Goal: Ask a question: Seek information or help from site administrators or community

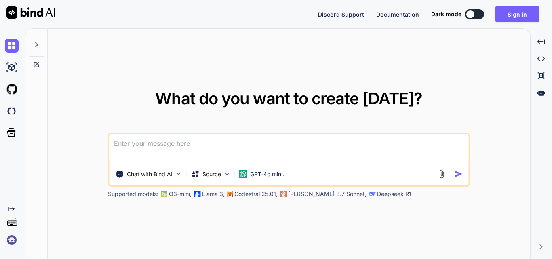
click at [200, 139] on textarea at bounding box center [288, 149] width 359 height 30
click at [222, 147] on textarea at bounding box center [288, 149] width 359 height 30
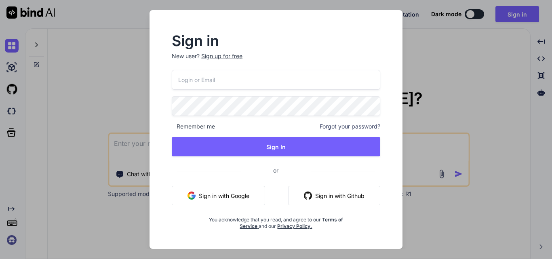
click at [227, 87] on input "email" at bounding box center [276, 80] width 208 height 20
type input "[EMAIL_ADDRESS][DOMAIN_NAME]"
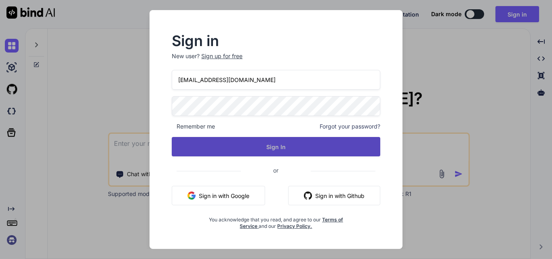
drag, startPoint x: 249, startPoint y: 147, endPoint x: 257, endPoint y: 144, distance: 8.6
click at [250, 147] on button "Sign In" at bounding box center [276, 146] width 208 height 19
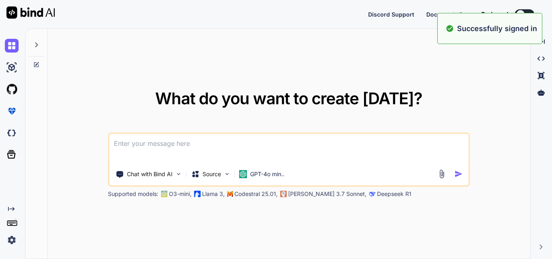
type textarea "x"
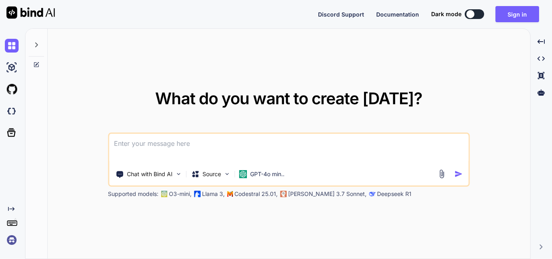
click at [231, 138] on textarea at bounding box center [288, 149] width 359 height 30
click at [228, 145] on textarea at bounding box center [288, 149] width 359 height 30
click at [509, 15] on button "Sign in" at bounding box center [517, 14] width 44 height 16
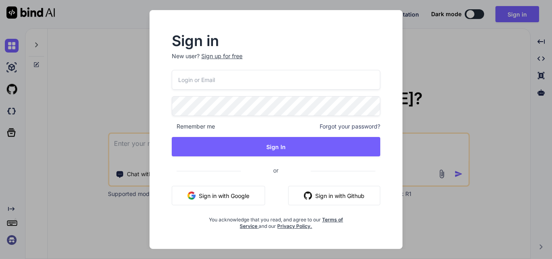
click at [265, 80] on input "email" at bounding box center [276, 80] width 208 height 20
type input "[EMAIL_ADDRESS][DOMAIN_NAME]"
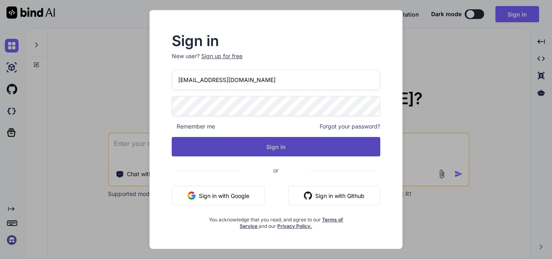
drag, startPoint x: 268, startPoint y: 151, endPoint x: 275, endPoint y: 142, distance: 11.9
click at [269, 151] on button "Sign In" at bounding box center [276, 146] width 208 height 19
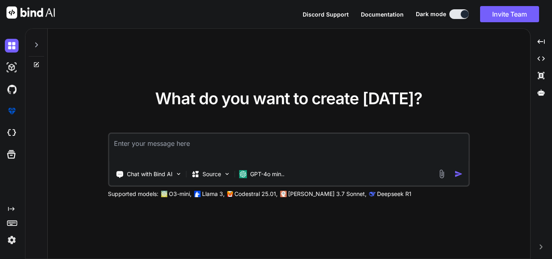
click at [141, 146] on textarea at bounding box center [288, 149] width 359 height 30
paste textarea "/****** Script for SelectTopNRows command from SSMS ******/ SELECT TOP (1000) […"
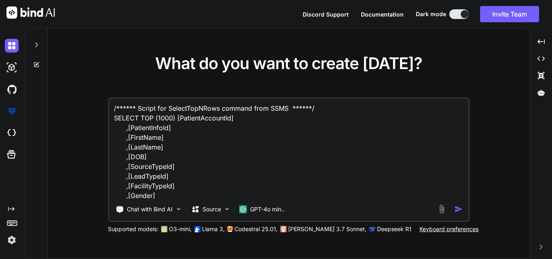
scroll to position [340, 0]
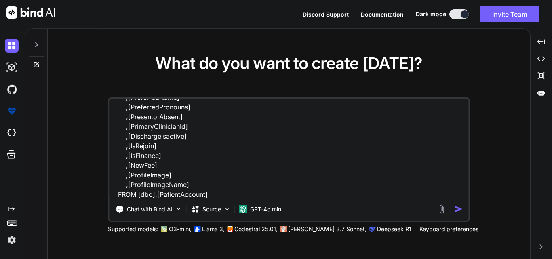
click at [232, 194] on textarea "/****** Script for SelectTopNRows command from SSMS ******/ SELECT TOP (1000) […" at bounding box center [288, 149] width 359 height 100
click at [274, 195] on textarea at bounding box center [288, 149] width 359 height 100
paste textarea "/****** Script for SelectTopNRows command from SSMS ******/ SELECT TOP (1000) […"
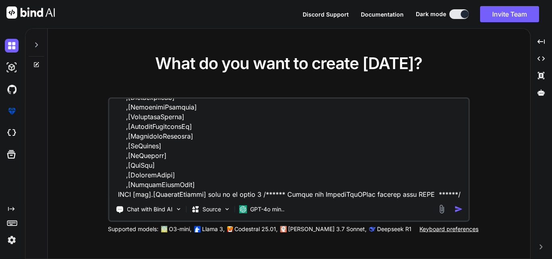
scroll to position [622, 0]
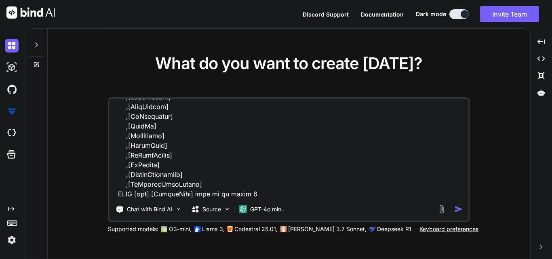
paste textarea "/****** Script for SelectTopNRows command from SSMS ******/ SELECT TOP (1000) […"
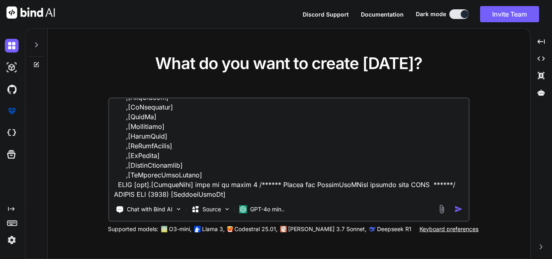
scroll to position [951, 0]
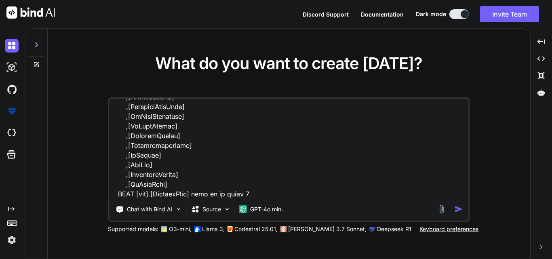
click at [266, 196] on textarea at bounding box center [288, 149] width 359 height 100
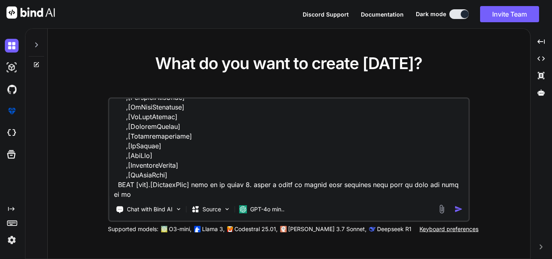
scroll to position [961, 0]
type textarea "/****** Script for SelectTopNRows command from SSMS ******/ SELECT TOP (1000) […"
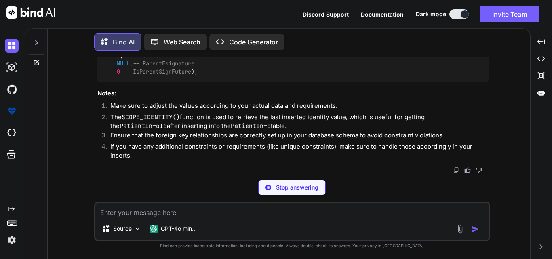
scroll to position [2142, 0]
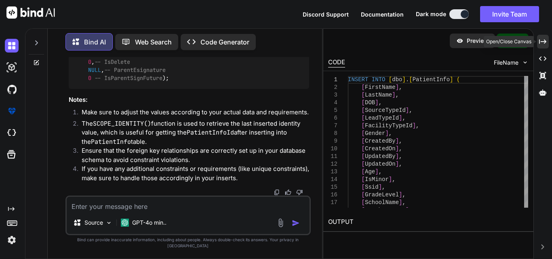
click at [538, 41] on div "Created with Pixso." at bounding box center [543, 42] width 12 height 14
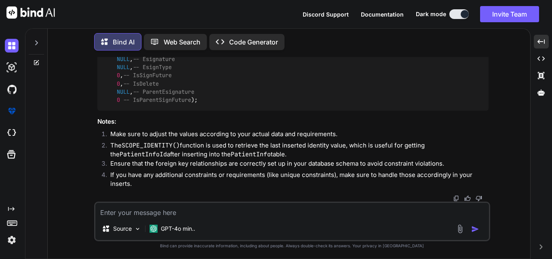
scroll to position [2084, 0]
click at [214, 210] on textarea at bounding box center [291, 210] width 393 height 15
type textarea "write a single query"
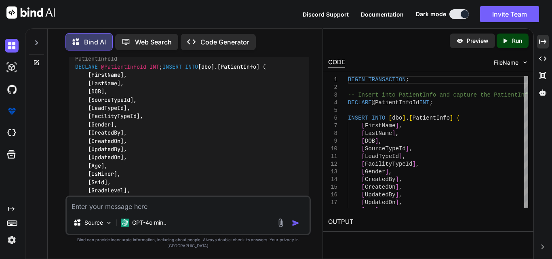
scroll to position [2411, 0]
click at [288, 37] on img at bounding box center [289, 33] width 6 height 6
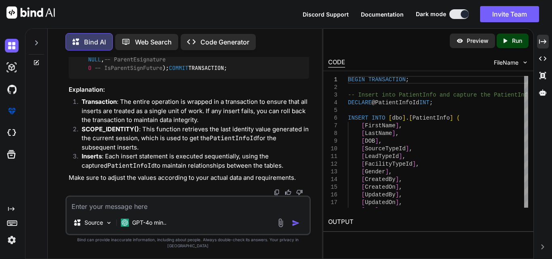
scroll to position [4315, 0]
click at [259, 168] on li "Inserts : Each insert statement is executed sequentially, using the captured Pa…" at bounding box center [192, 161] width 234 height 18
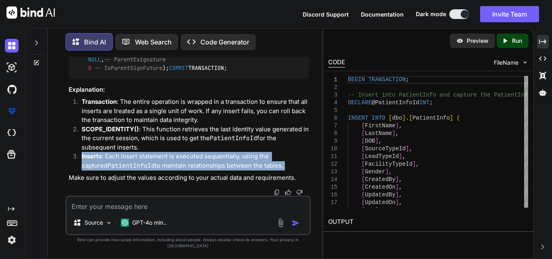
click at [259, 168] on li "Inserts : Each insert statement is executed sequentially, using the captured Pa…" at bounding box center [192, 161] width 234 height 18
click at [260, 169] on li "Inserts : Each insert statement is executed sequentially, using the captured Pa…" at bounding box center [192, 161] width 234 height 18
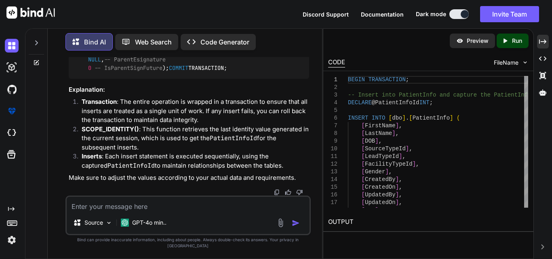
click at [260, 169] on li "Inserts : Each insert statement is executed sequentially, using the captured Pa…" at bounding box center [192, 161] width 234 height 18
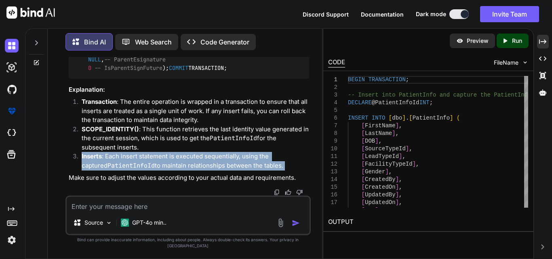
click at [260, 169] on li "Inserts : Each insert statement is executed sequentially, using the captured Pa…" at bounding box center [192, 161] width 234 height 18
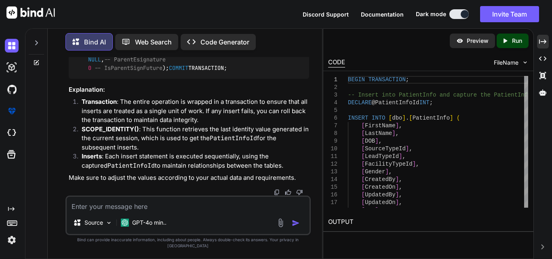
click at [260, 169] on li "Inserts : Each insert statement is executed sequentially, using the captured Pa…" at bounding box center [192, 161] width 234 height 18
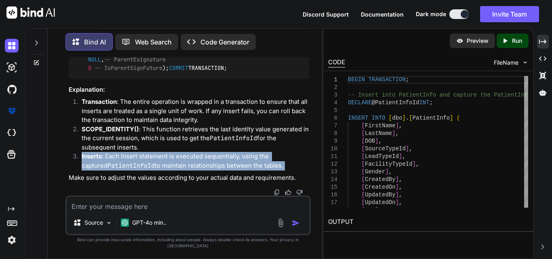
click at [260, 169] on li "Inserts : Each insert statement is executed sequentially, using the captured Pa…" at bounding box center [192, 161] width 234 height 18
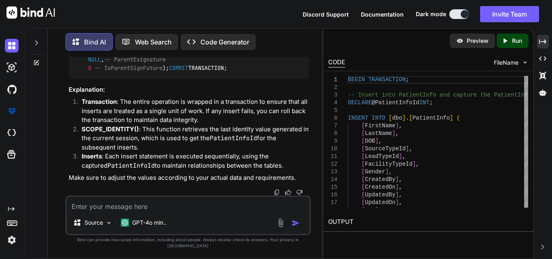
click at [198, 210] on textarea at bounding box center [188, 204] width 243 height 15
type textarea "if i want to add multiple patient in a single parient what i can do"
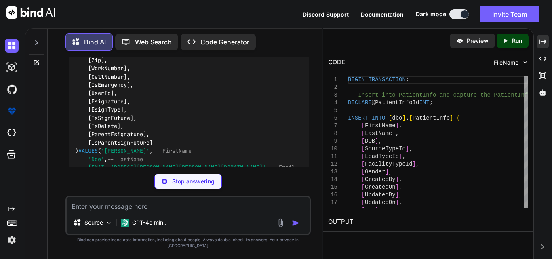
scroll to position [4562, 0]
click at [180, 210] on textarea at bounding box center [188, 204] width 243 height 15
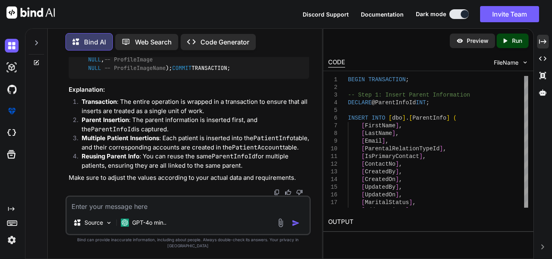
scroll to position [7885, 0]
click at [188, 209] on textarea at bounding box center [188, 204] width 243 height 15
type textarea "and a patient having multiple parent also"
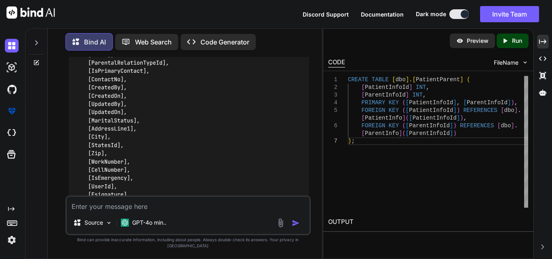
scroll to position [8172, 0]
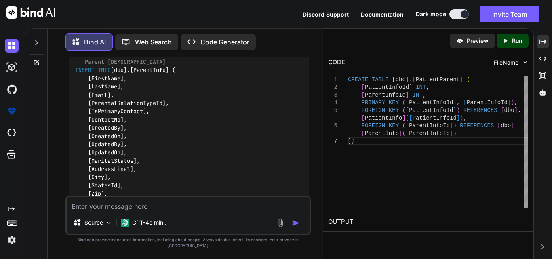
click at [201, 204] on textarea at bounding box center [188, 204] width 243 height 15
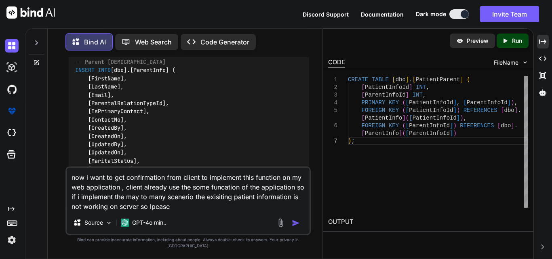
click at [155, 211] on textarea "now i want to get confirmation from client to implement this function on my web…" at bounding box center [188, 190] width 243 height 44
click at [182, 218] on div "now i want to get confirmation from client to implement this function on my web…" at bounding box center [187, 200] width 245 height 69
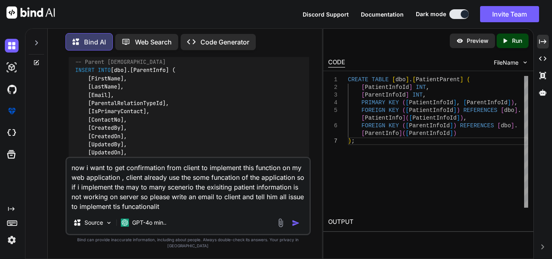
type textarea "now i want to get confirmation from client to implement this function on my web…"
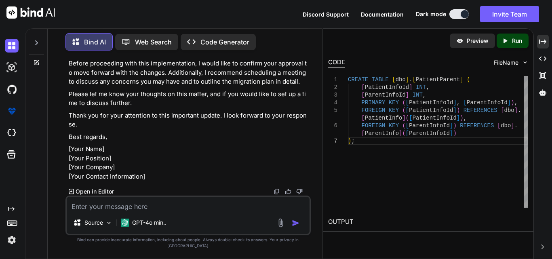
scroll to position [10595, 0]
click at [175, 211] on textarea at bounding box center [188, 204] width 243 height 15
type textarea "i"
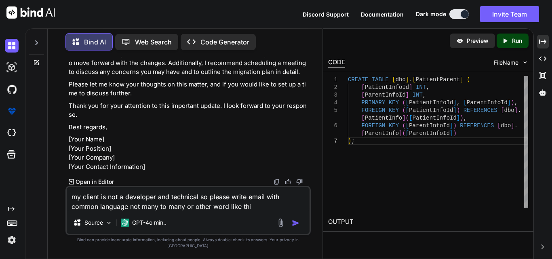
type textarea "my client is not a developer and technical so please write email with common la…"
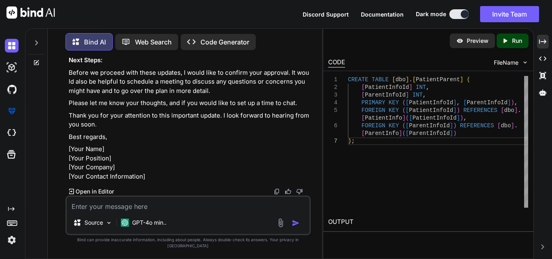
scroll to position [10916, 0]
drag, startPoint x: 214, startPoint y: 104, endPoint x: 71, endPoint y: 97, distance: 142.7
copy p "Current Setup : Right now, each patient can only have one parent record. This h…"
click at [119, 211] on textarea at bounding box center [188, 204] width 243 height 15
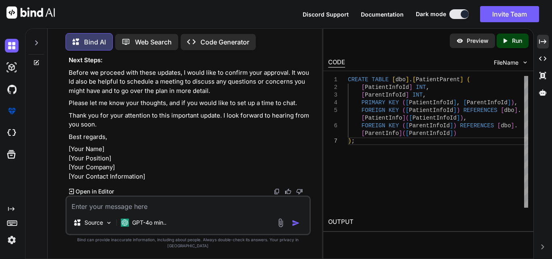
paste textarea "Current Setup: Right now, each patient can only have one parent record. This ha…"
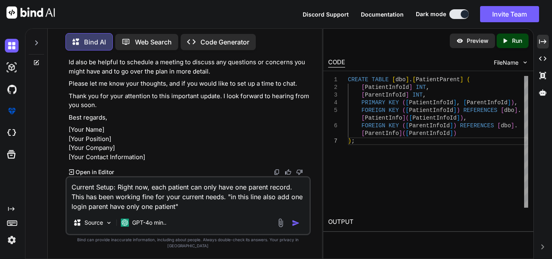
click at [88, 211] on textarea "Current Setup: Right now, each patient can only have one parent record. This ha…" at bounding box center [188, 194] width 243 height 34
click at [190, 211] on textarea "Current Setup: Right now, each patient can only have one parent record. This ha…" at bounding box center [188, 194] width 243 height 34
type textarea "Current Setup: Right now, each patient can only have one parent record. This ha…"
click at [296, 227] on img "button" at bounding box center [296, 223] width 8 height 8
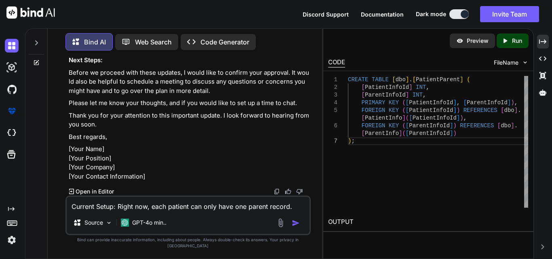
scroll to position [11528, 0]
click at [183, 208] on textarea "Current Setup: Right now, each patient can only have one parent record. This ha…" at bounding box center [188, 204] width 243 height 15
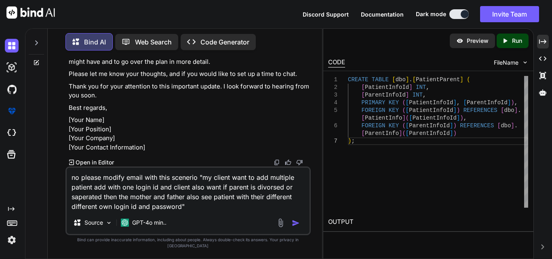
click at [208, 211] on textarea "no please modify email with this scenerio "my client want to add multiple patie…" at bounding box center [188, 190] width 243 height 44
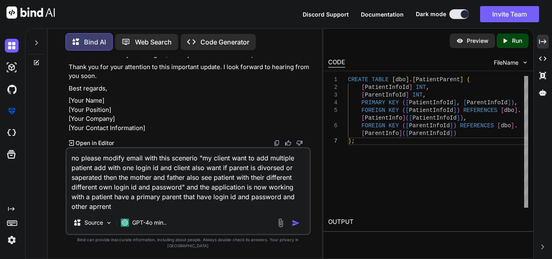
click at [95, 211] on textarea "no please modify email with this scenerio "my client want to add multiple patie…" at bounding box center [188, 179] width 243 height 63
click at [114, 211] on textarea "no please modify email with this scenerio "my client want to add multiple patie…" at bounding box center [188, 179] width 243 height 63
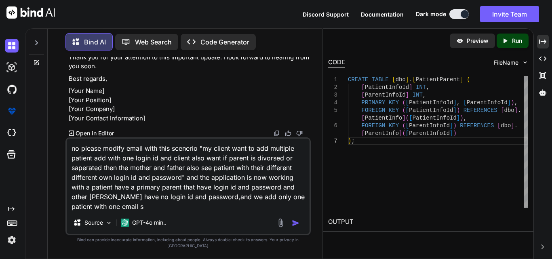
type textarea "no please modify email with this scenerio "my client want to add multiple patie…"
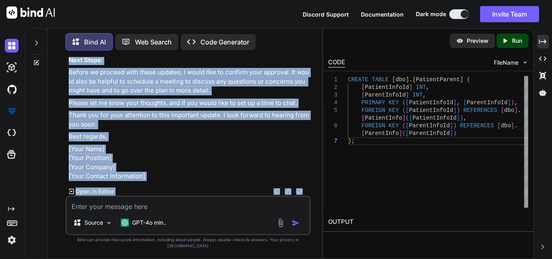
scroll to position [12347, 0]
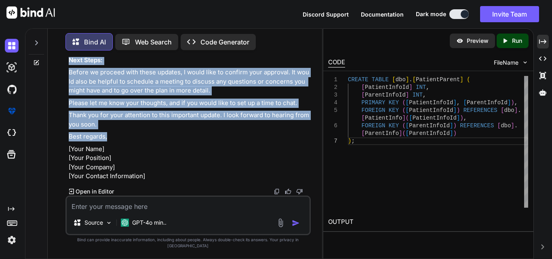
drag, startPoint x: 69, startPoint y: 64, endPoint x: 131, endPoint y: 116, distance: 81.2
copy div "Lore [Ipsumd's Amet], C adip eli sed doeiu temp. I utlabo et dolor mag al enima…"
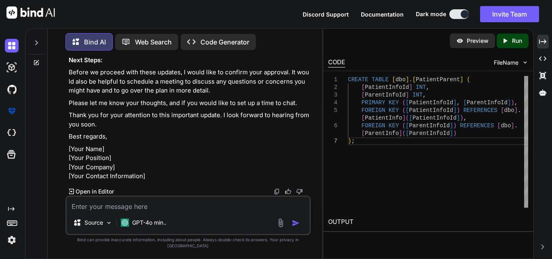
click at [218, 158] on p "[Your Name] [Your Position] [Your Company] [Your Contact Information]" at bounding box center [189, 163] width 240 height 36
click at [539, 44] on icon "Created with Pixso." at bounding box center [542, 41] width 7 height 7
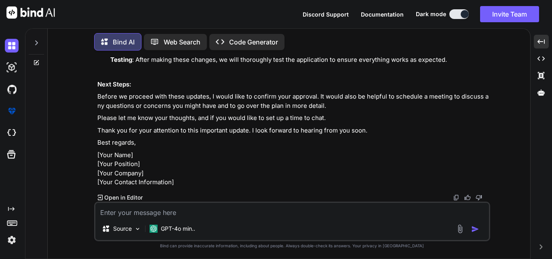
scroll to position [11229, 0]
